Goal: Task Accomplishment & Management: Complete application form

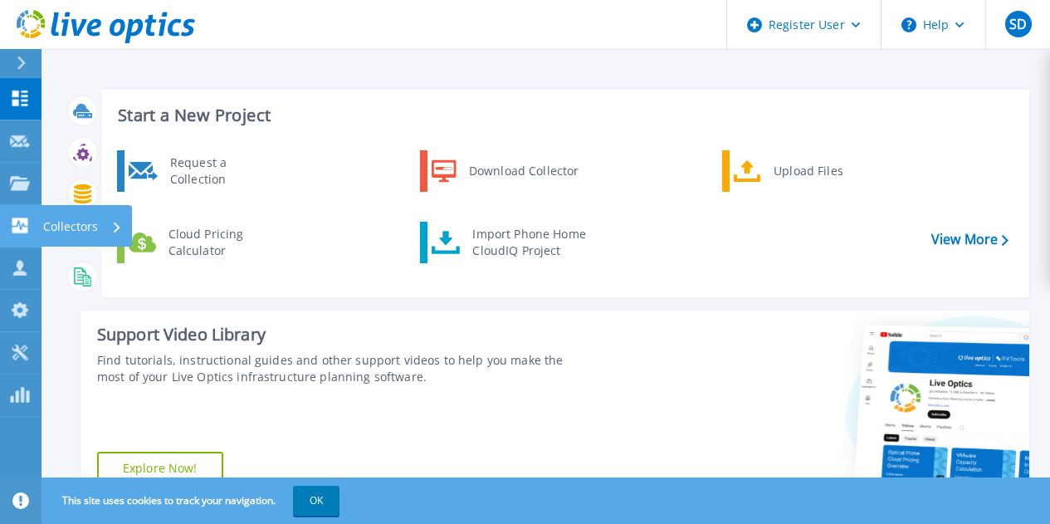
click at [27, 222] on icon at bounding box center [20, 225] width 16 height 16
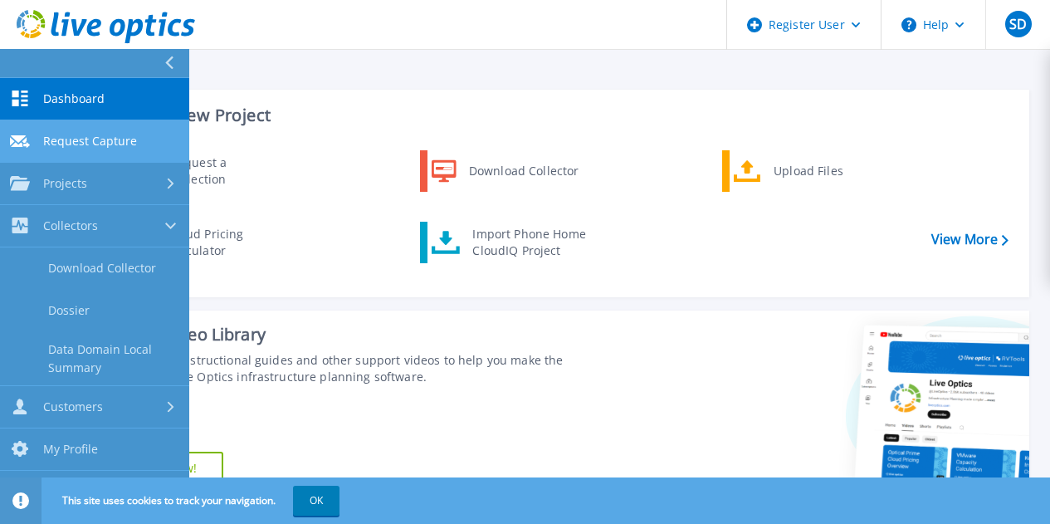
click at [76, 159] on link "Request Capture Request Capture" at bounding box center [94, 141] width 189 height 42
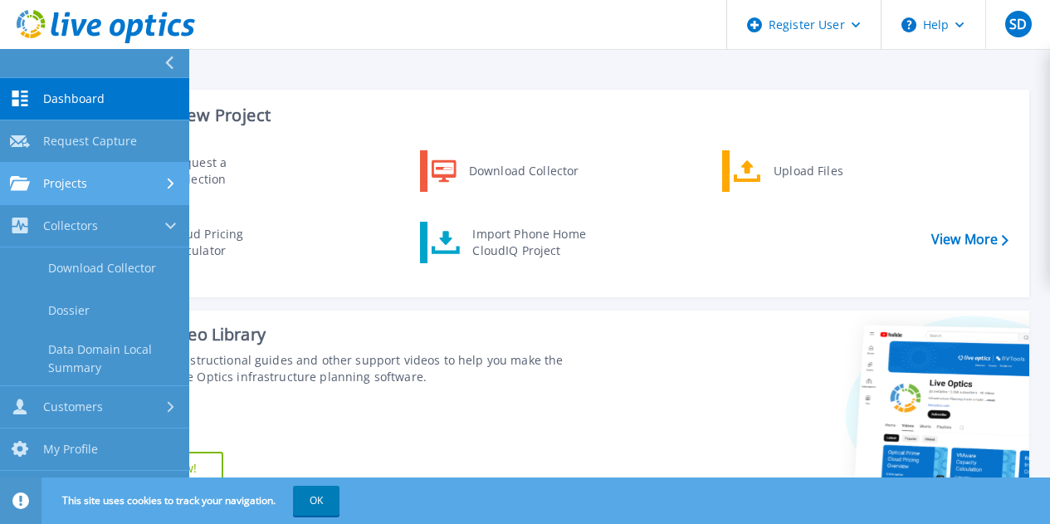
click at [82, 180] on span "Projects" at bounding box center [65, 183] width 44 height 15
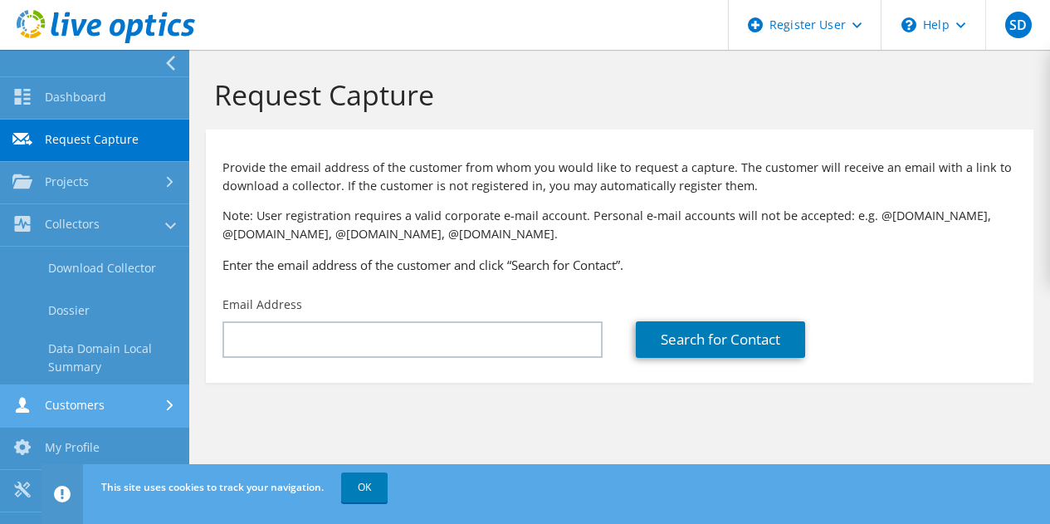
click at [100, 393] on link "Customers" at bounding box center [94, 406] width 189 height 42
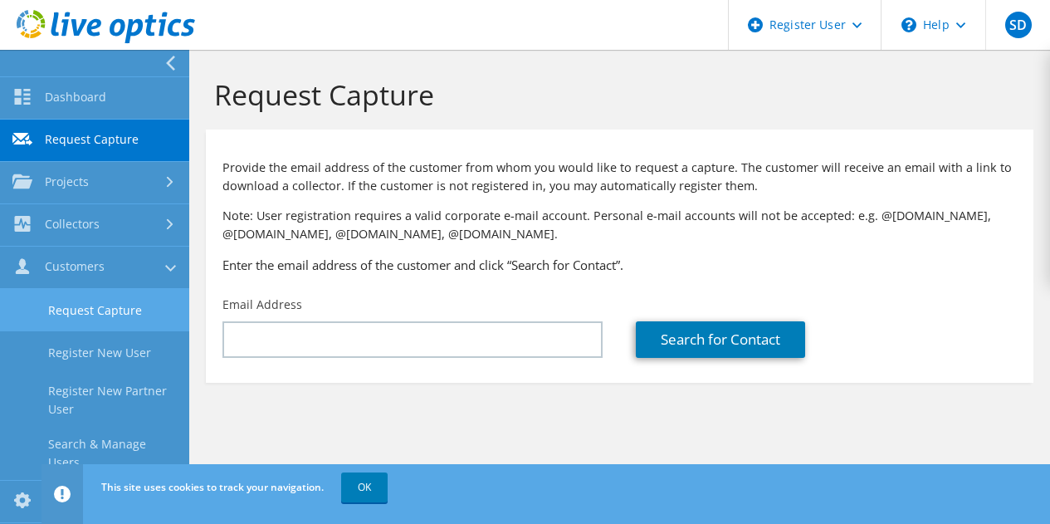
click at [110, 303] on link "Request Capture" at bounding box center [94, 310] width 189 height 42
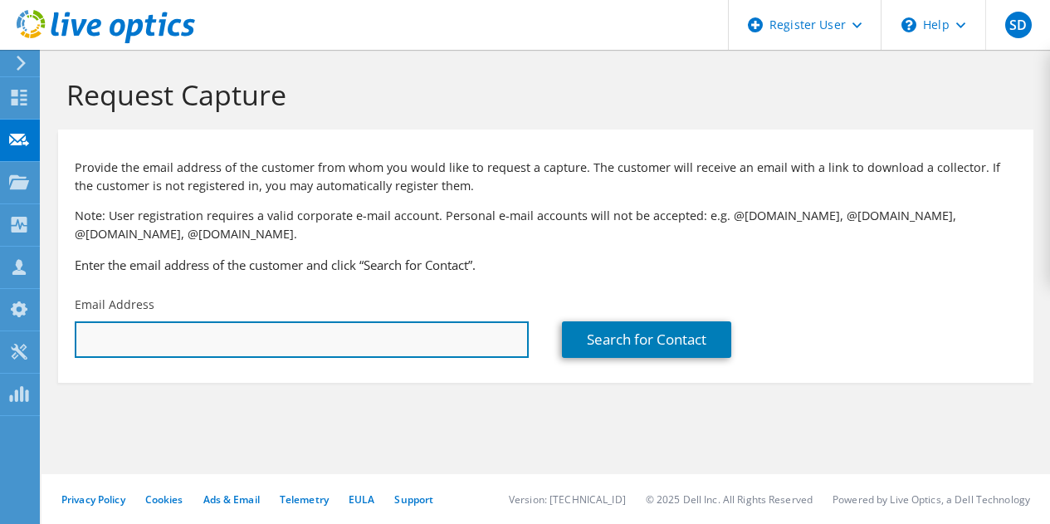
drag, startPoint x: 0, startPoint y: 0, endPoint x: 403, endPoint y: 354, distance: 536.5
click at [403, 354] on input "text" at bounding box center [302, 339] width 454 height 37
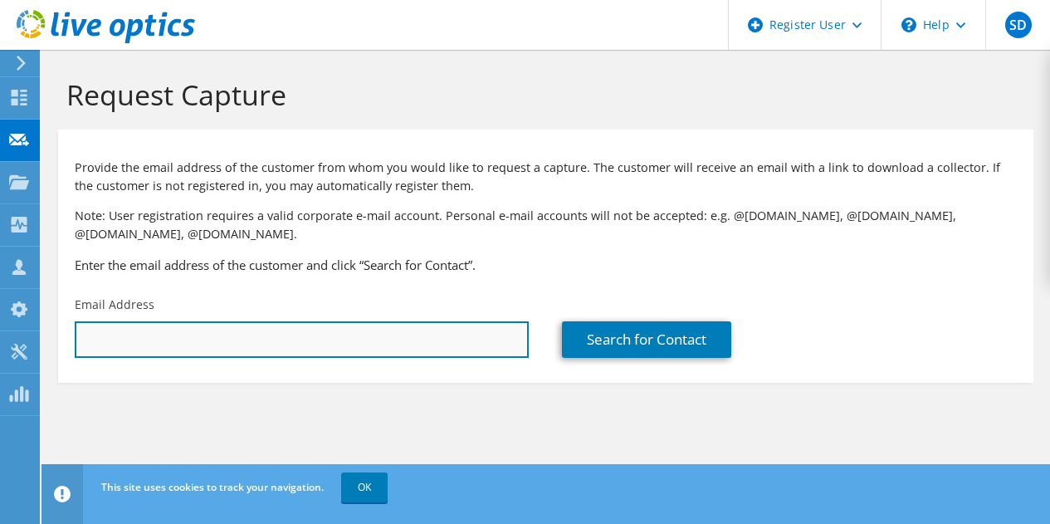
paste input "ict@brimsham.com"
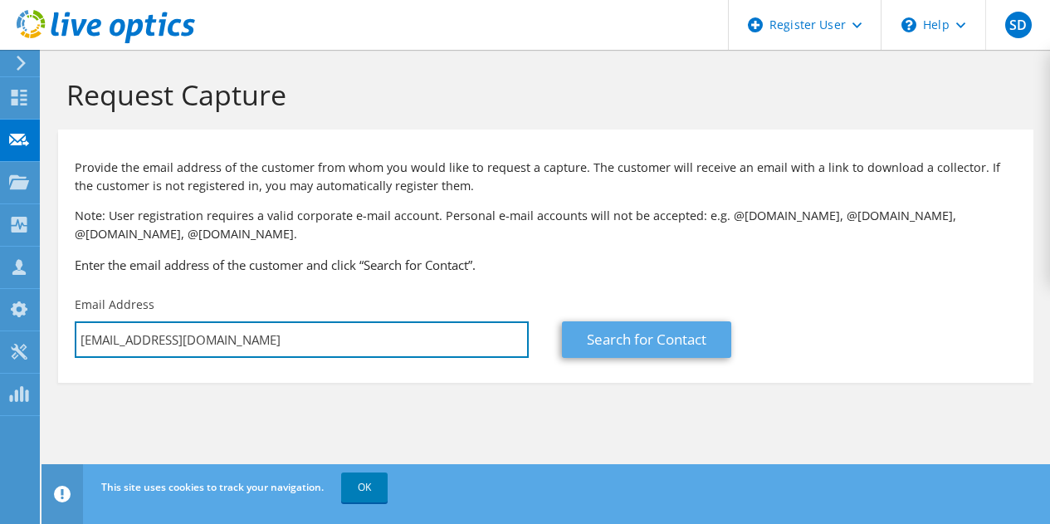
type input "ict@brimsham.com"
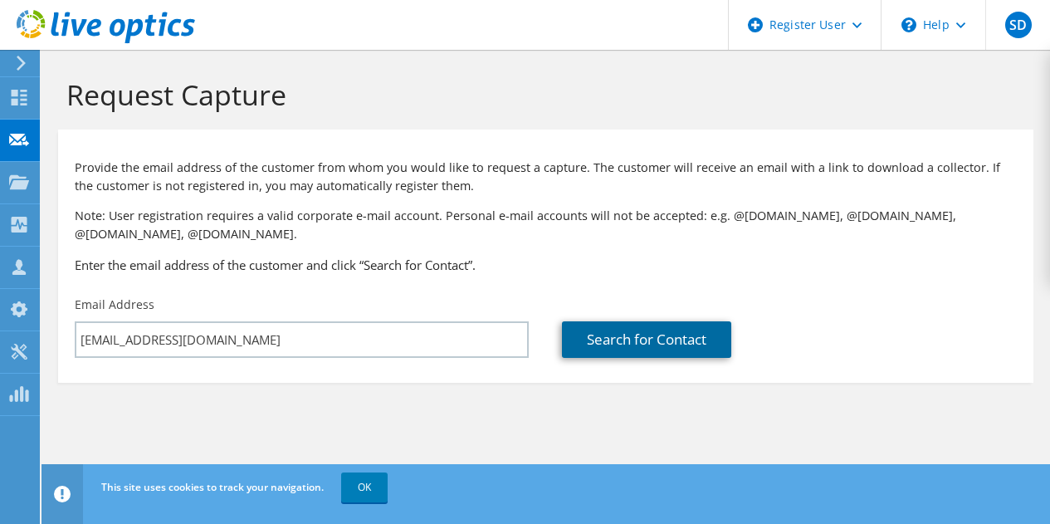
click at [649, 334] on link "Search for Contact" at bounding box center [646, 339] width 169 height 37
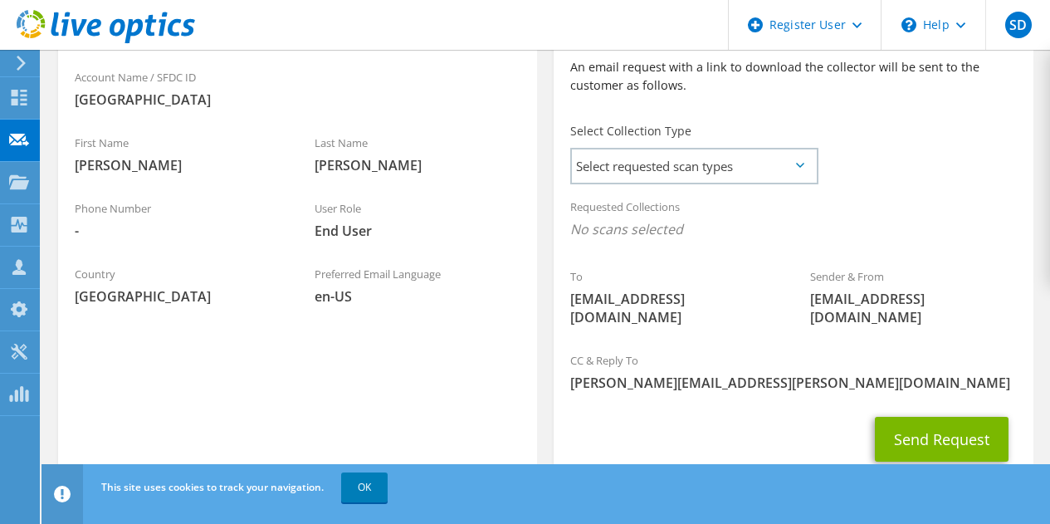
scroll to position [404, 0]
click at [608, 156] on span "Select requested scan types" at bounding box center [694, 165] width 244 height 33
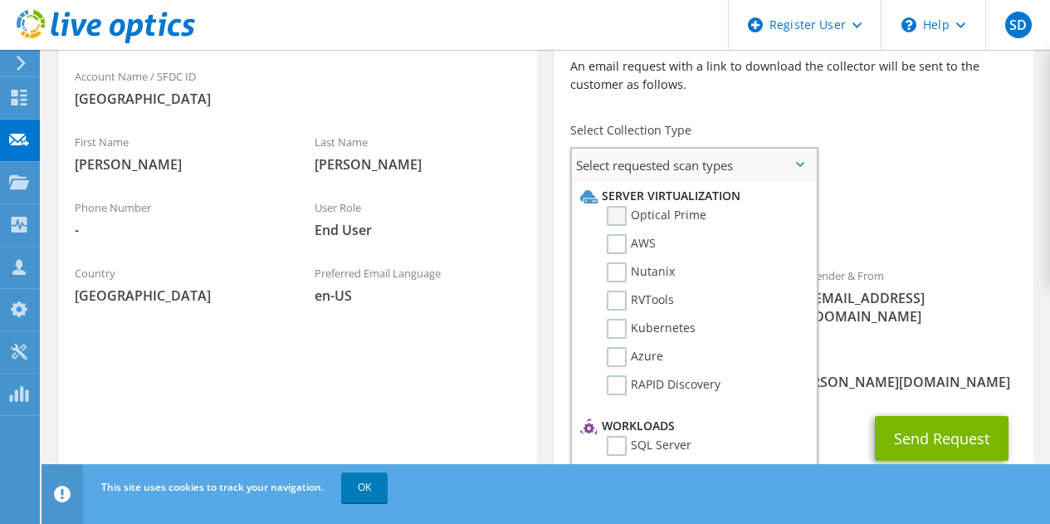
click at [633, 220] on label "Optical Prime" at bounding box center [657, 216] width 100 height 20
click at [0, 0] on input "Optical Prime" at bounding box center [0, 0] width 0 height 0
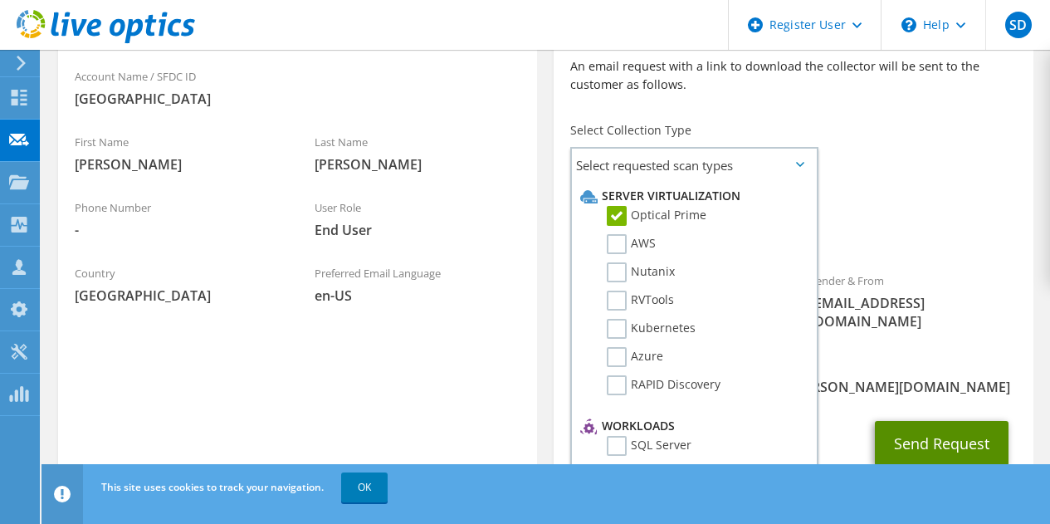
click at [950, 442] on button "Send Request" at bounding box center [942, 443] width 134 height 45
